Goal: Check status: Check status

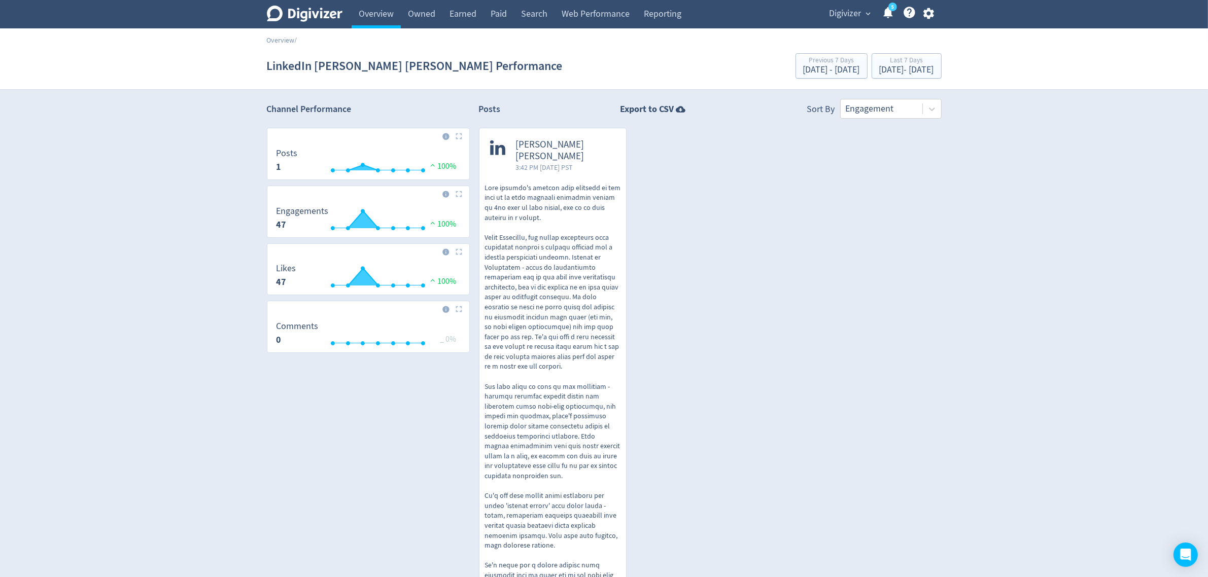
drag, startPoint x: 364, startPoint y: 15, endPoint x: 445, endPoint y: 47, distance: 87.1
click at [364, 15] on link "Overview" at bounding box center [376, 14] width 49 height 28
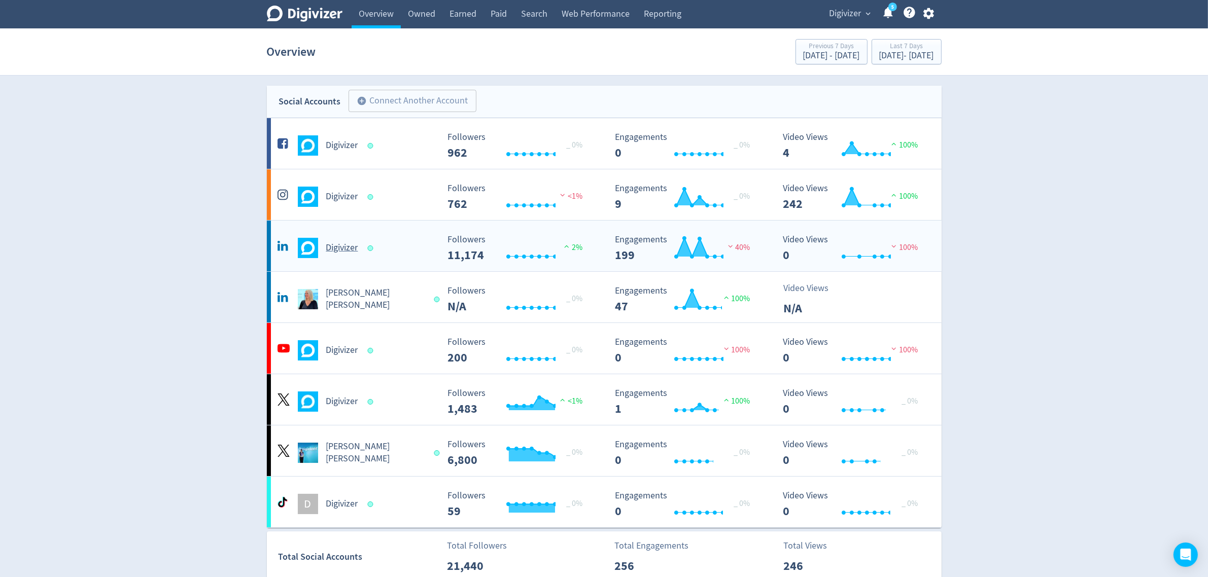
click at [414, 245] on div "Digivizer" at bounding box center [357, 248] width 164 height 20
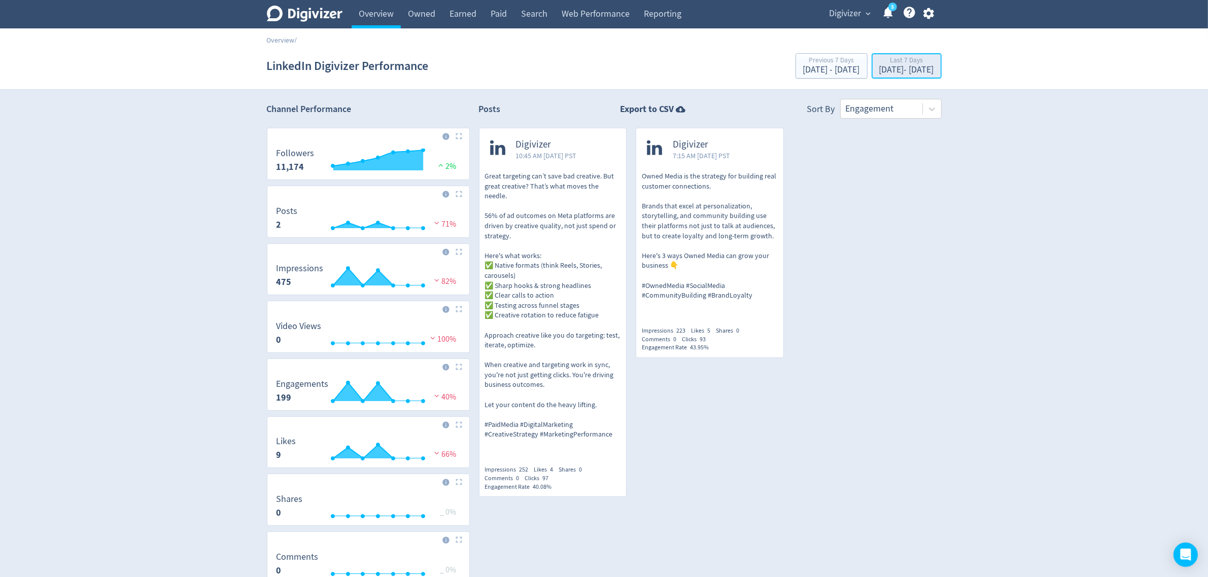
click at [879, 67] on div "Sep 8, 2025 - Sep 14, 2025" at bounding box center [906, 69] width 55 height 9
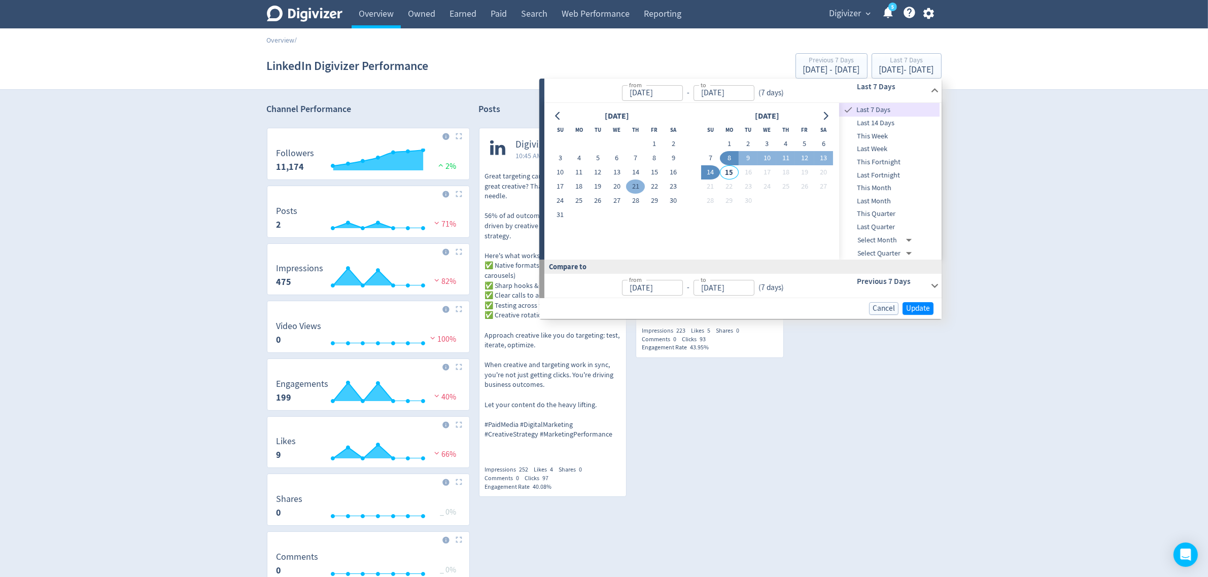
click at [637, 187] on button "21" at bounding box center [635, 187] width 19 height 14
type input "Aug 21, 2025"
click at [908, 306] on span "Update" at bounding box center [918, 308] width 24 height 8
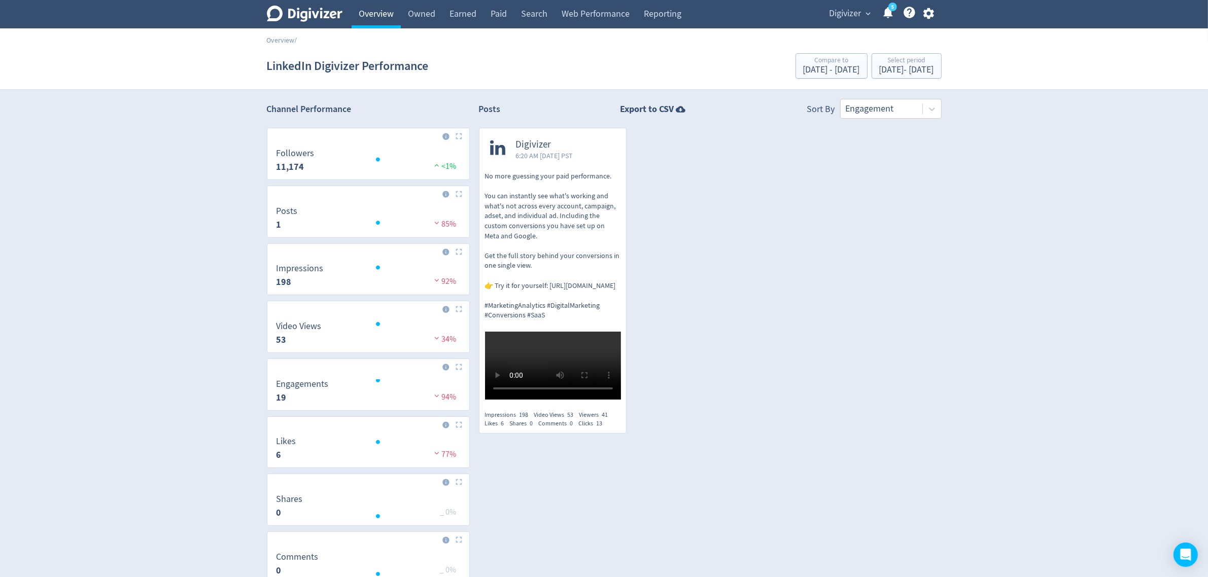
click at [368, 9] on link "Overview" at bounding box center [376, 14] width 49 height 28
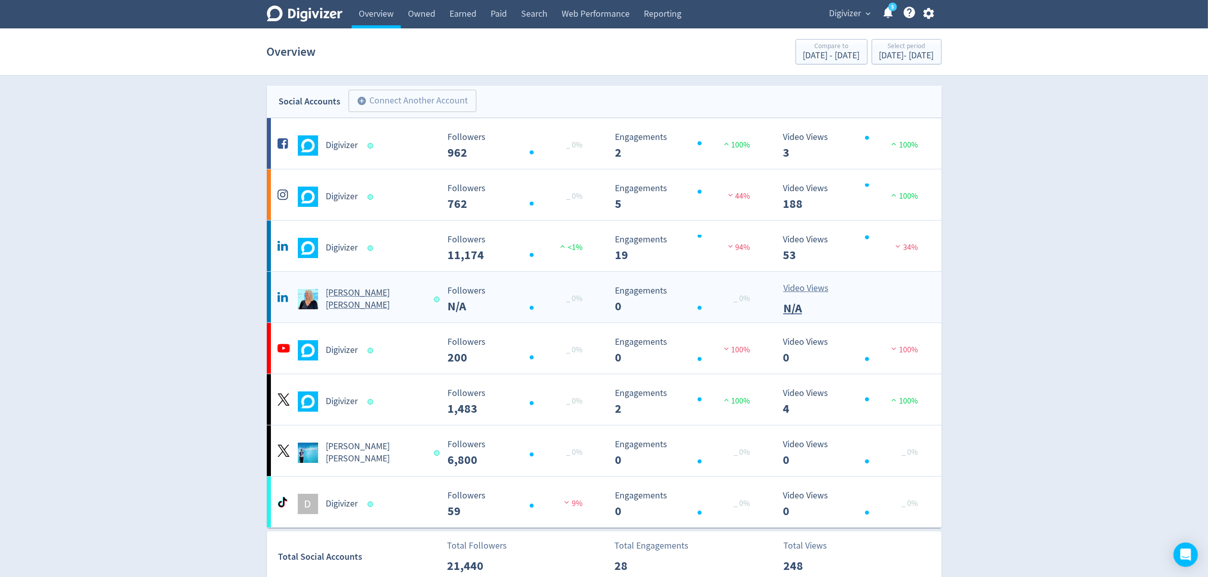
click at [406, 315] on Russo-platform2 "Emma Lo Russo Created with Highcharts 10.3.3 _ 0% Followers N/A Created with Hi…" at bounding box center [604, 297] width 675 height 51
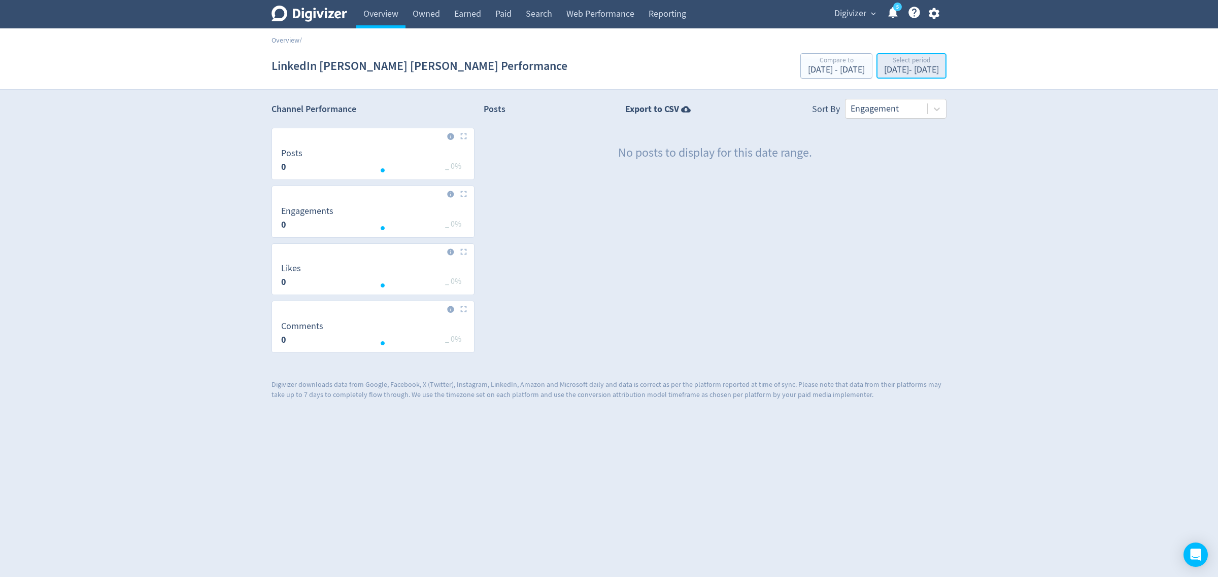
click at [890, 67] on div "Aug 21, 2025 - Aug 21, 2025" at bounding box center [911, 69] width 55 height 9
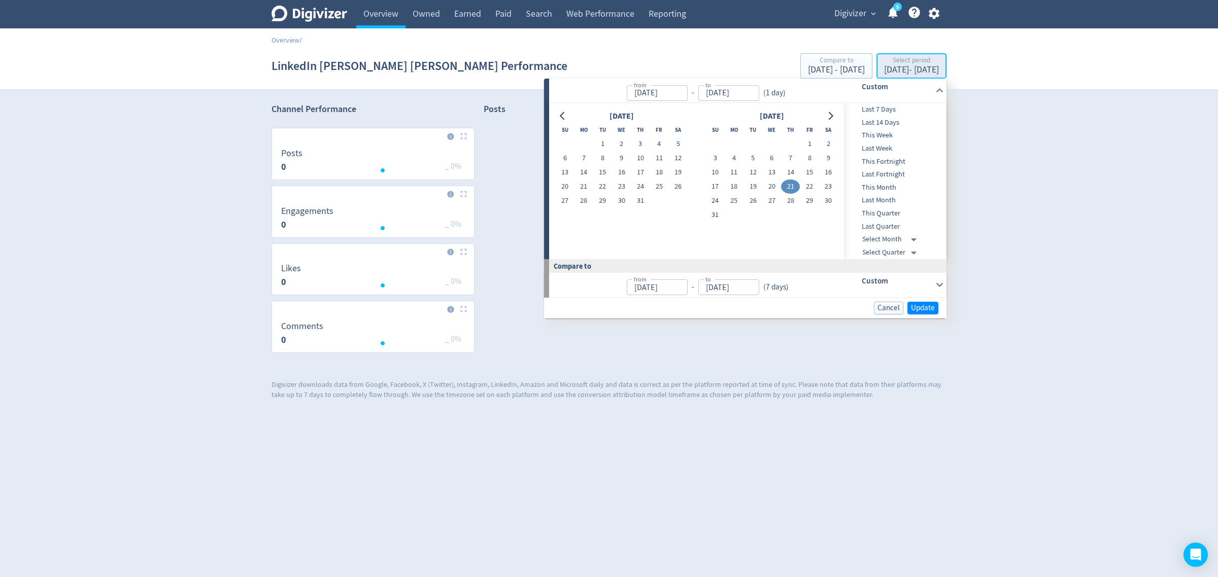
type input "Aug 21, 2025"
type input "Sep 01, 2025"
type input "Sep 07, 2025"
click at [810, 145] on button "1" at bounding box center [809, 144] width 19 height 14
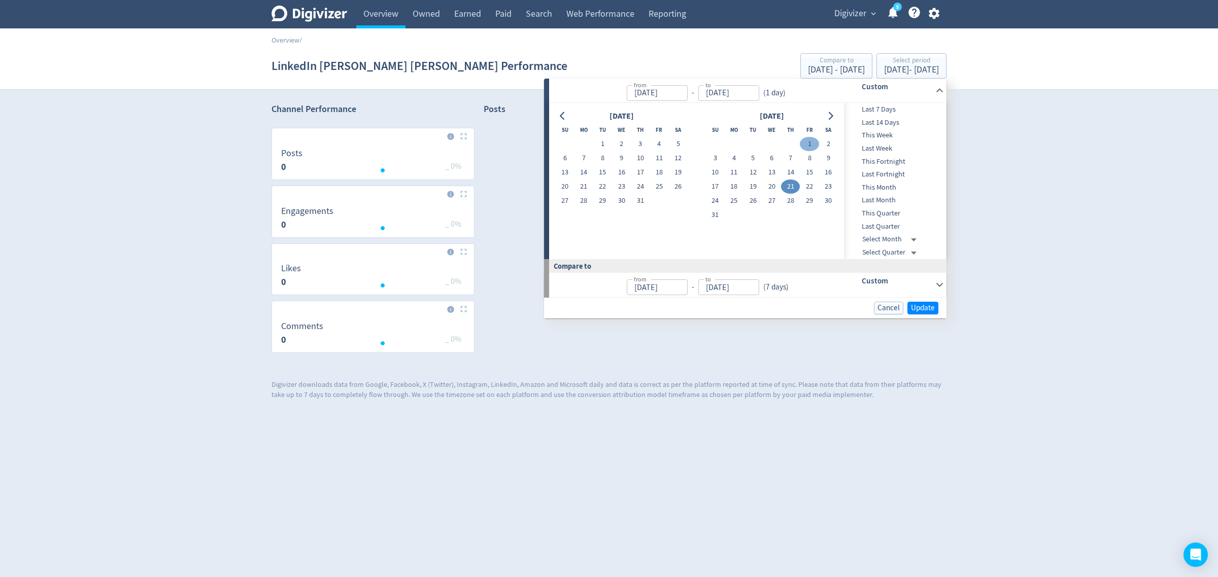
type input "Aug 01, 2025"
click at [917, 308] on span "Update" at bounding box center [923, 308] width 24 height 8
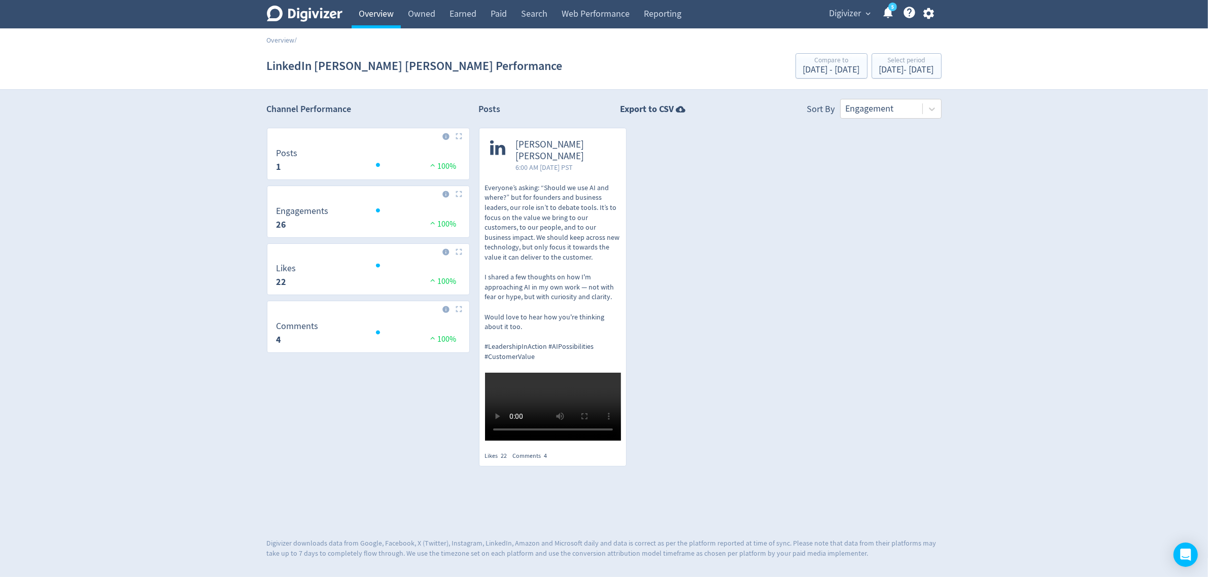
click at [387, 9] on link "Overview" at bounding box center [376, 14] width 49 height 28
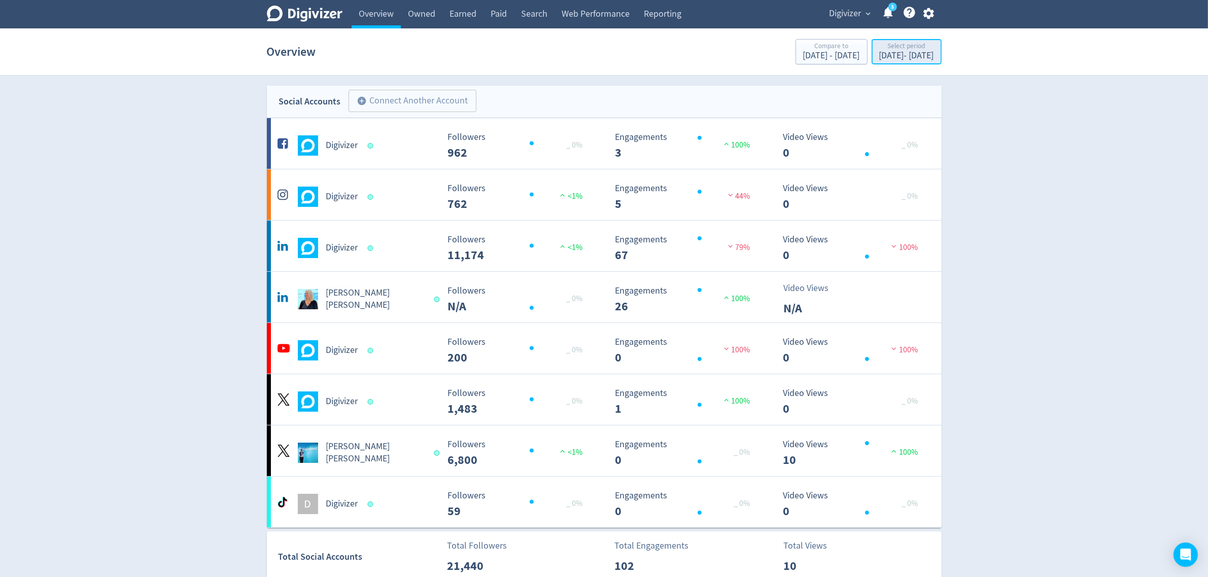
click at [887, 47] on div "Select period" at bounding box center [906, 47] width 55 height 9
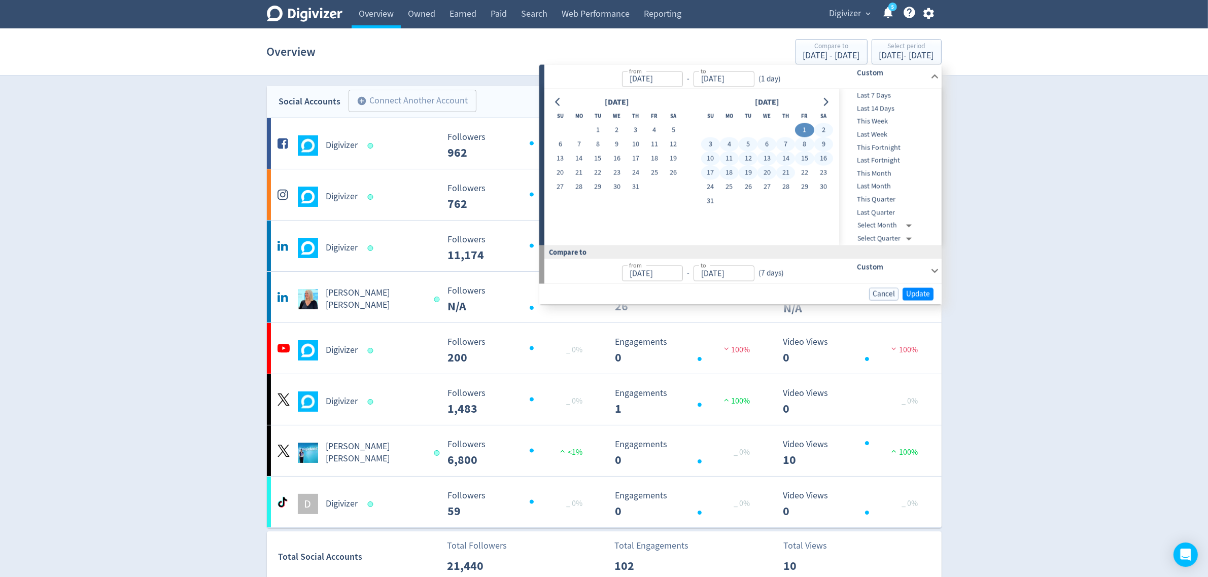
click at [785, 173] on button "21" at bounding box center [785, 173] width 19 height 14
type input "Aug 21, 2025"
click at [920, 292] on span "Update" at bounding box center [918, 294] width 24 height 8
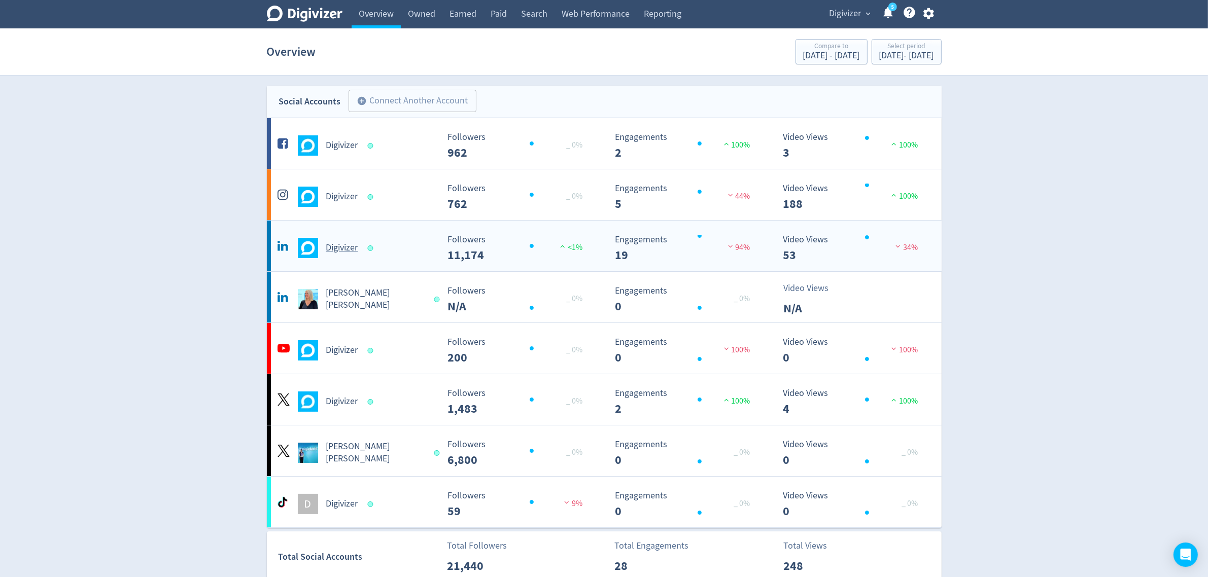
click at [412, 245] on div "Digivizer" at bounding box center [357, 248] width 164 height 20
